Goal: Task Accomplishment & Management: Manage account settings

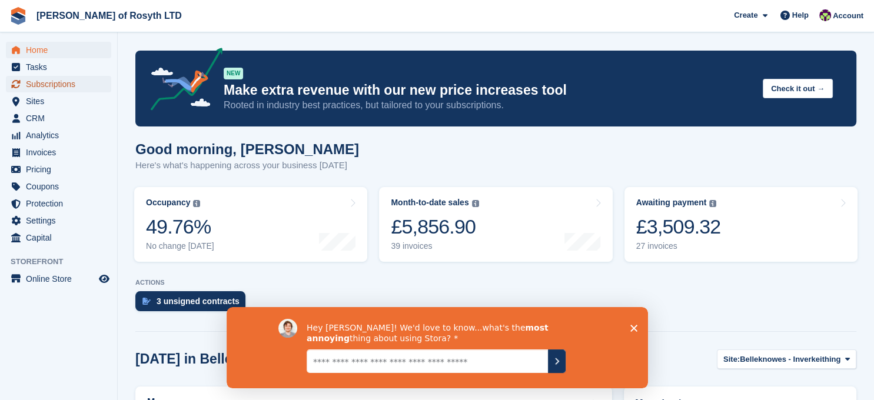
click at [57, 83] on span "Subscriptions" at bounding box center [61, 84] width 71 height 16
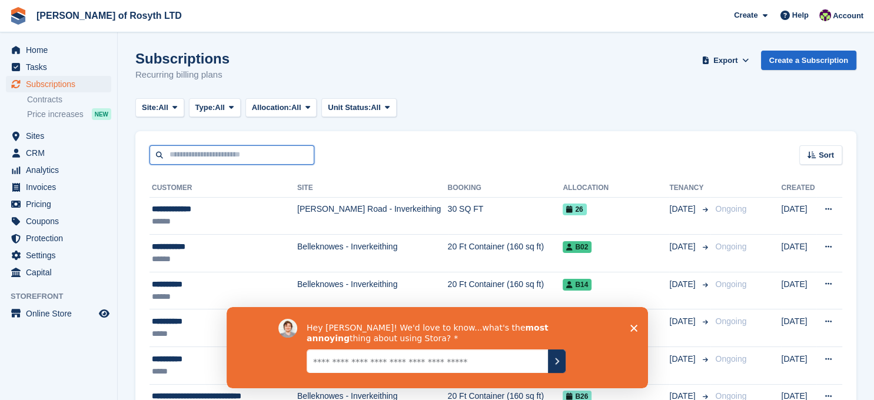
click at [188, 149] on input "text" at bounding box center [231, 154] width 165 height 19
type input "*****"
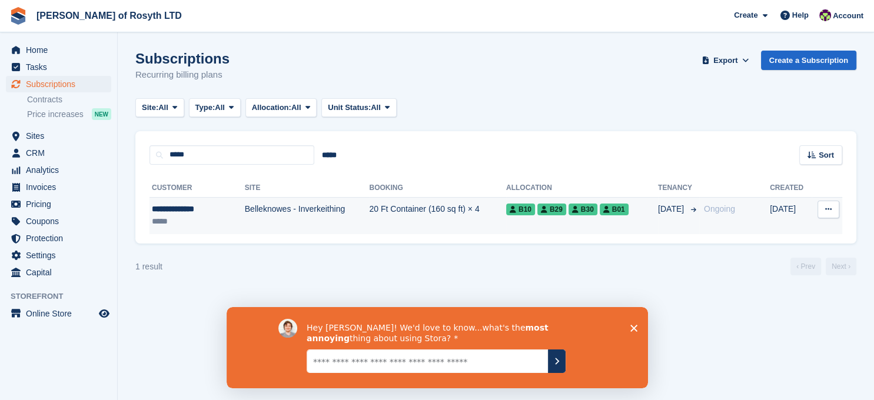
click at [174, 205] on div "**********" at bounding box center [189, 209] width 74 height 12
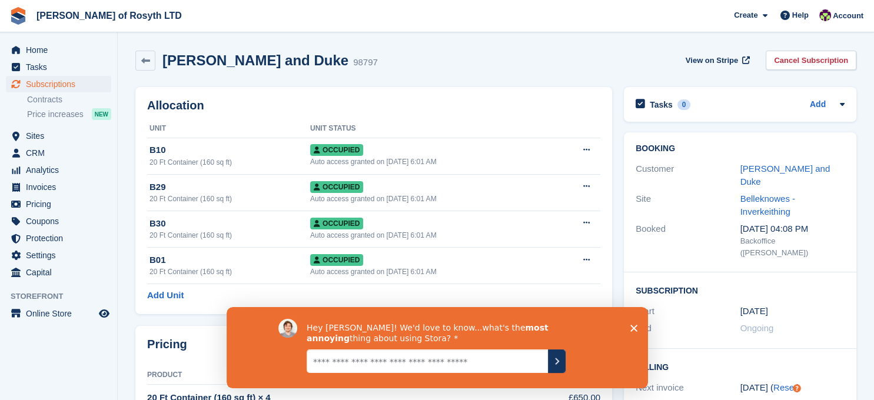
click at [630, 337] on div "Hey Nina! We'd love to know...what's the most annoying thing about using Stora?" at bounding box center [436, 347] width 421 height 81
click at [816, 99] on link "Add" at bounding box center [818, 105] width 16 height 14
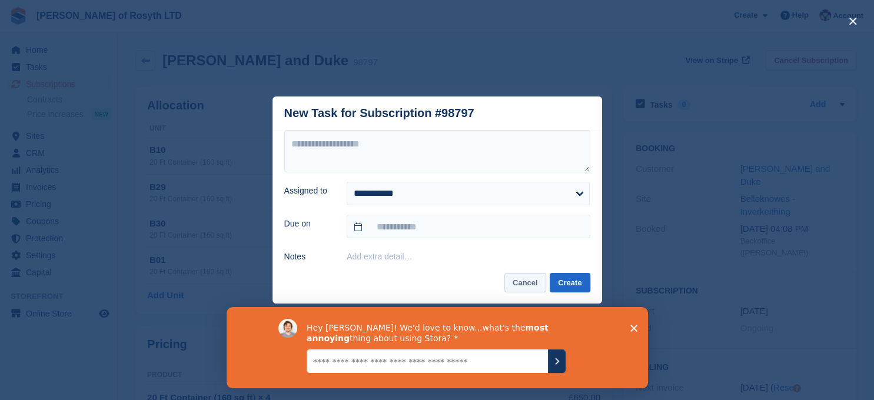
click at [535, 286] on button "Cancel" at bounding box center [525, 282] width 42 height 19
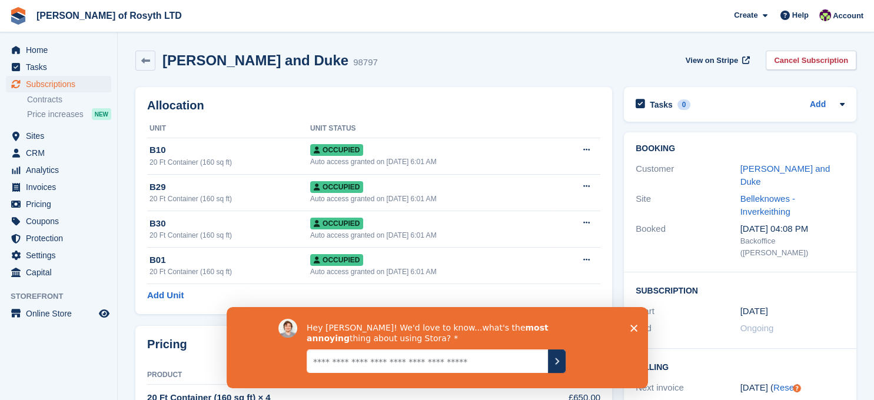
click at [633, 327] on polygon "Close survey" at bounding box center [633, 327] width 7 height 7
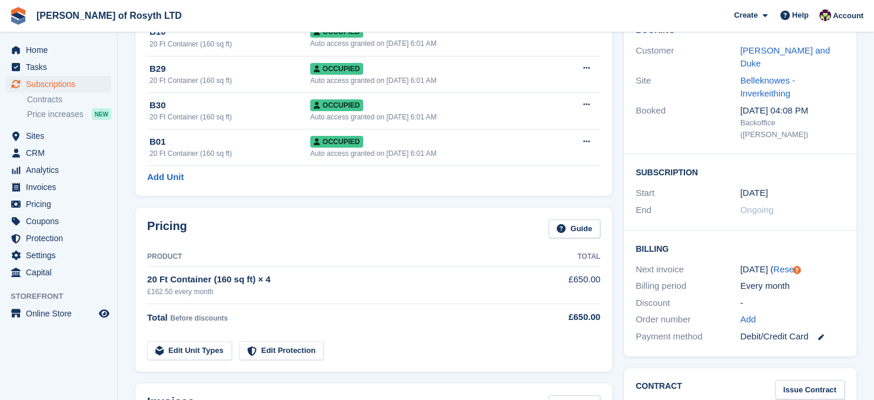
scroll to position [177, 0]
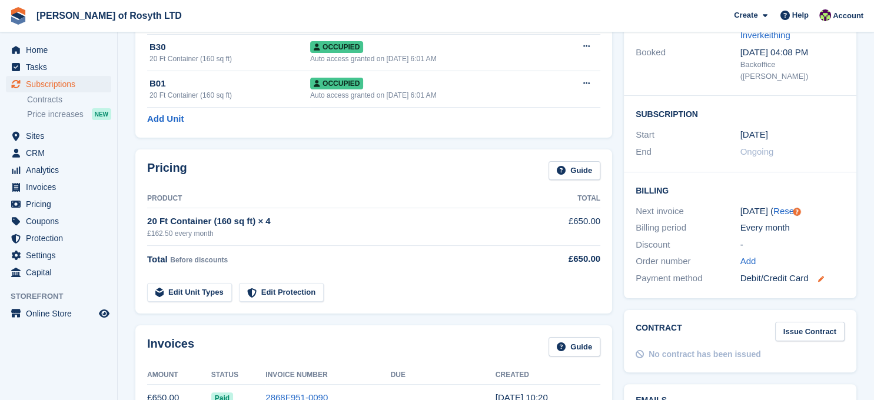
click at [821, 276] on icon at bounding box center [820, 279] width 6 height 6
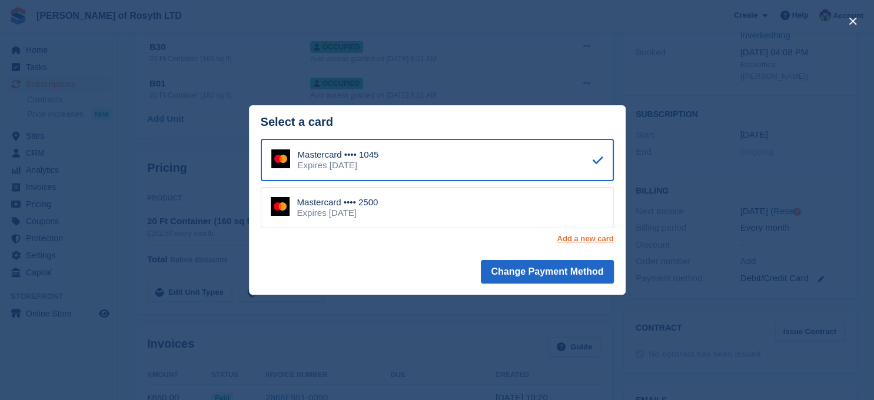
click at [599, 240] on link "Add a new card" at bounding box center [585, 238] width 56 height 9
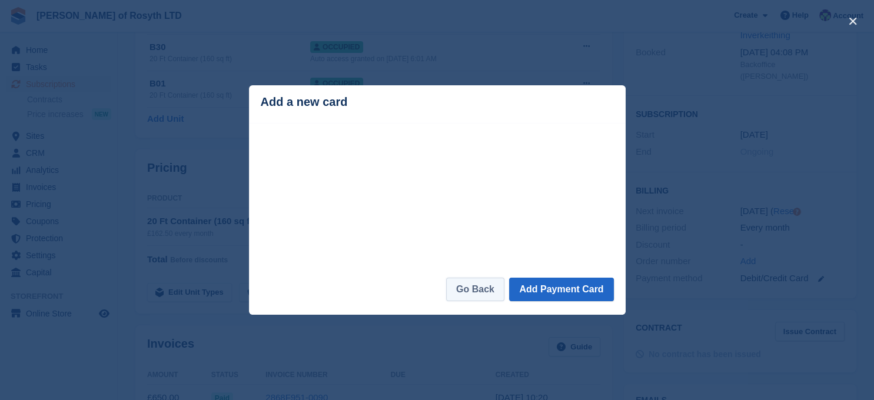
click at [490, 292] on link "Go Back" at bounding box center [475, 290] width 58 height 24
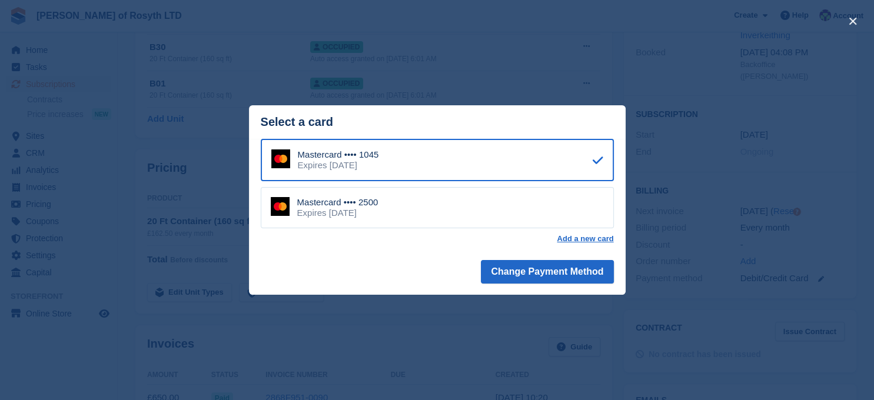
click at [445, 338] on div "close" at bounding box center [437, 200] width 874 height 400
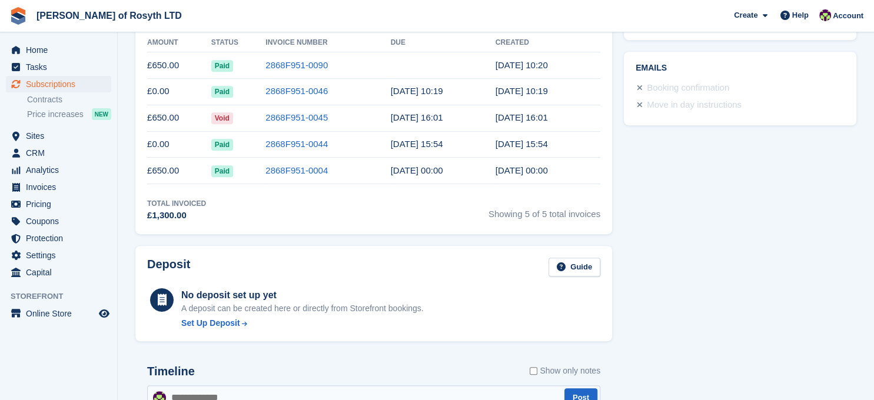
scroll to position [450, 0]
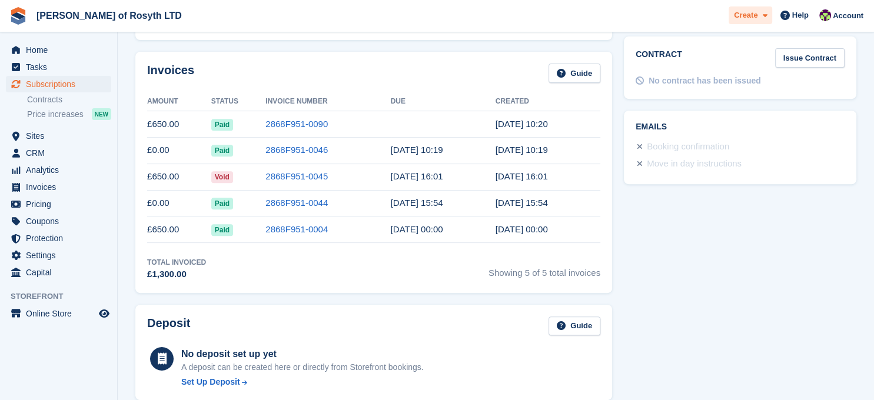
click at [748, 14] on span "Create" at bounding box center [746, 15] width 24 height 12
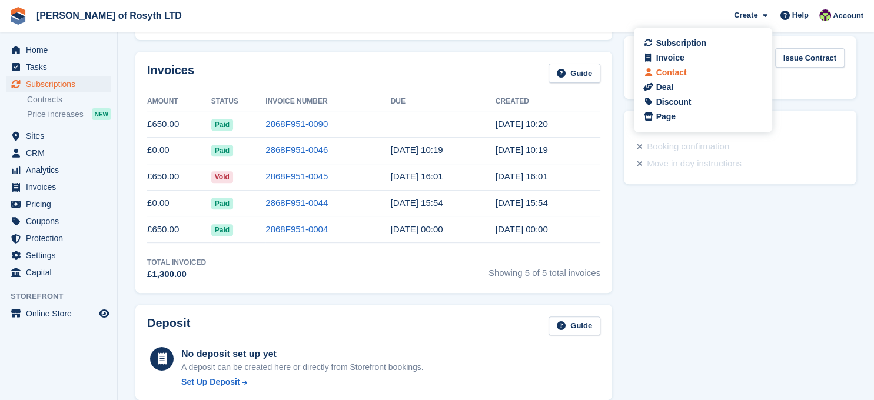
click at [671, 72] on div "Contact" at bounding box center [671, 73] width 31 height 12
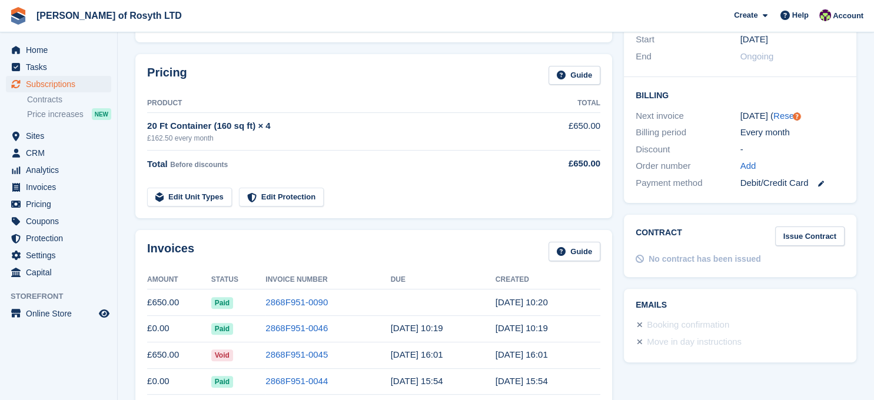
scroll to position [274, 0]
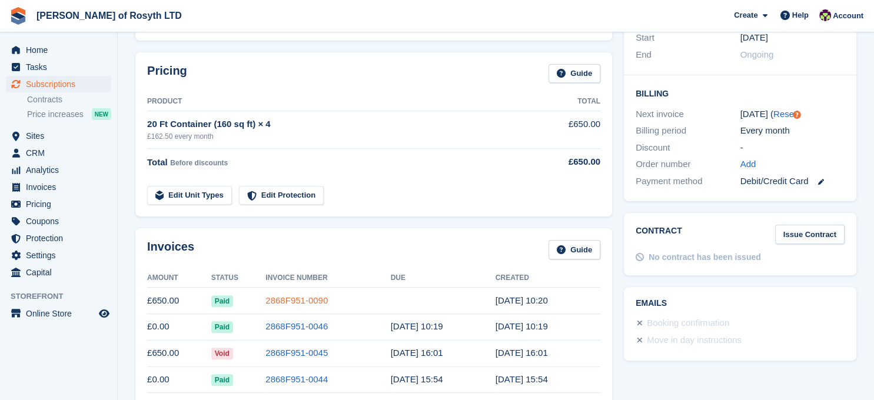
click at [285, 297] on link "2868F951-0090" at bounding box center [296, 300] width 62 height 10
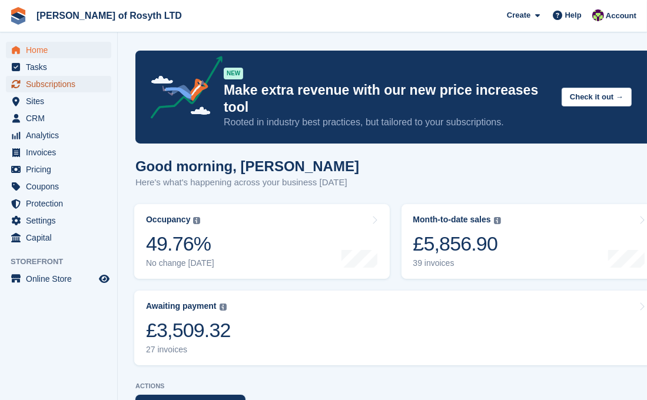
click at [45, 82] on span "Subscriptions" at bounding box center [61, 84] width 71 height 16
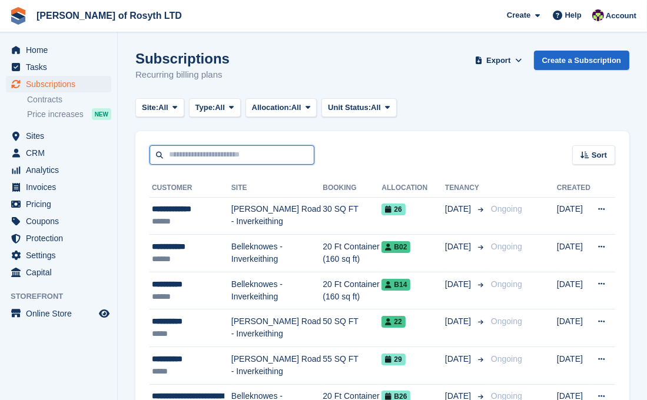
click at [225, 151] on input "text" at bounding box center [231, 154] width 165 height 19
type input "*****"
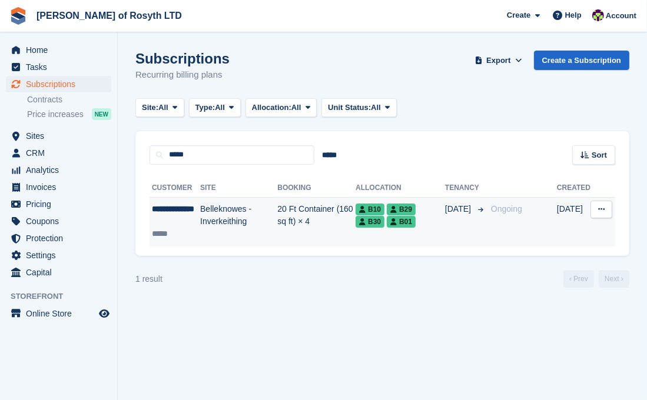
click at [169, 205] on div "**********" at bounding box center [176, 215] width 48 height 25
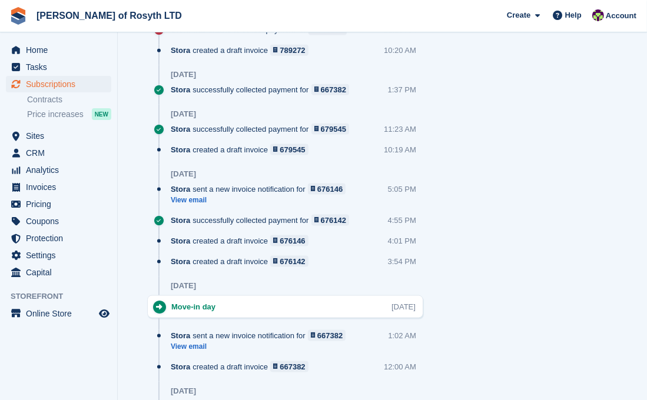
scroll to position [1065, 0]
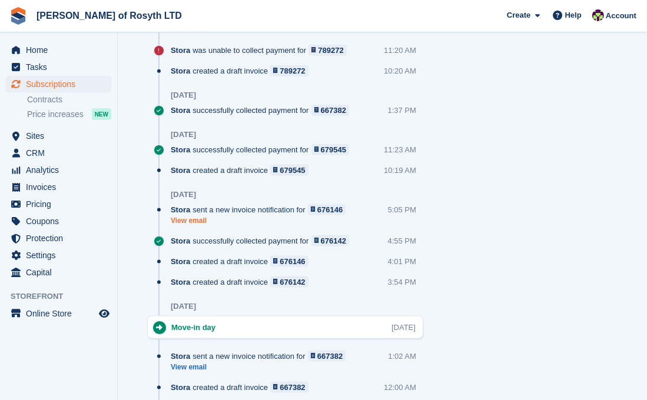
click at [191, 221] on link "View email" at bounding box center [261, 221] width 181 height 10
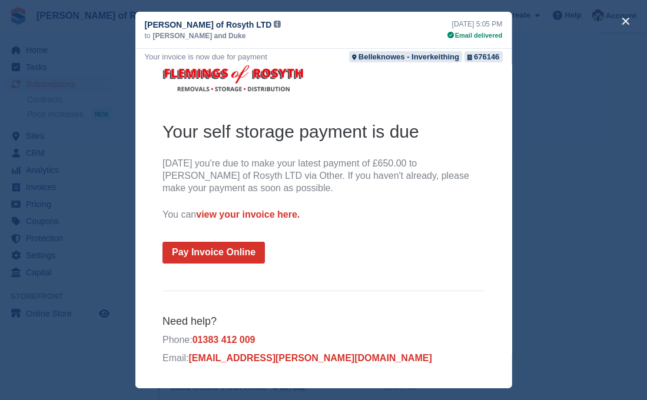
scroll to position [0, 0]
